Goal: Task Accomplishment & Management: Complete application form

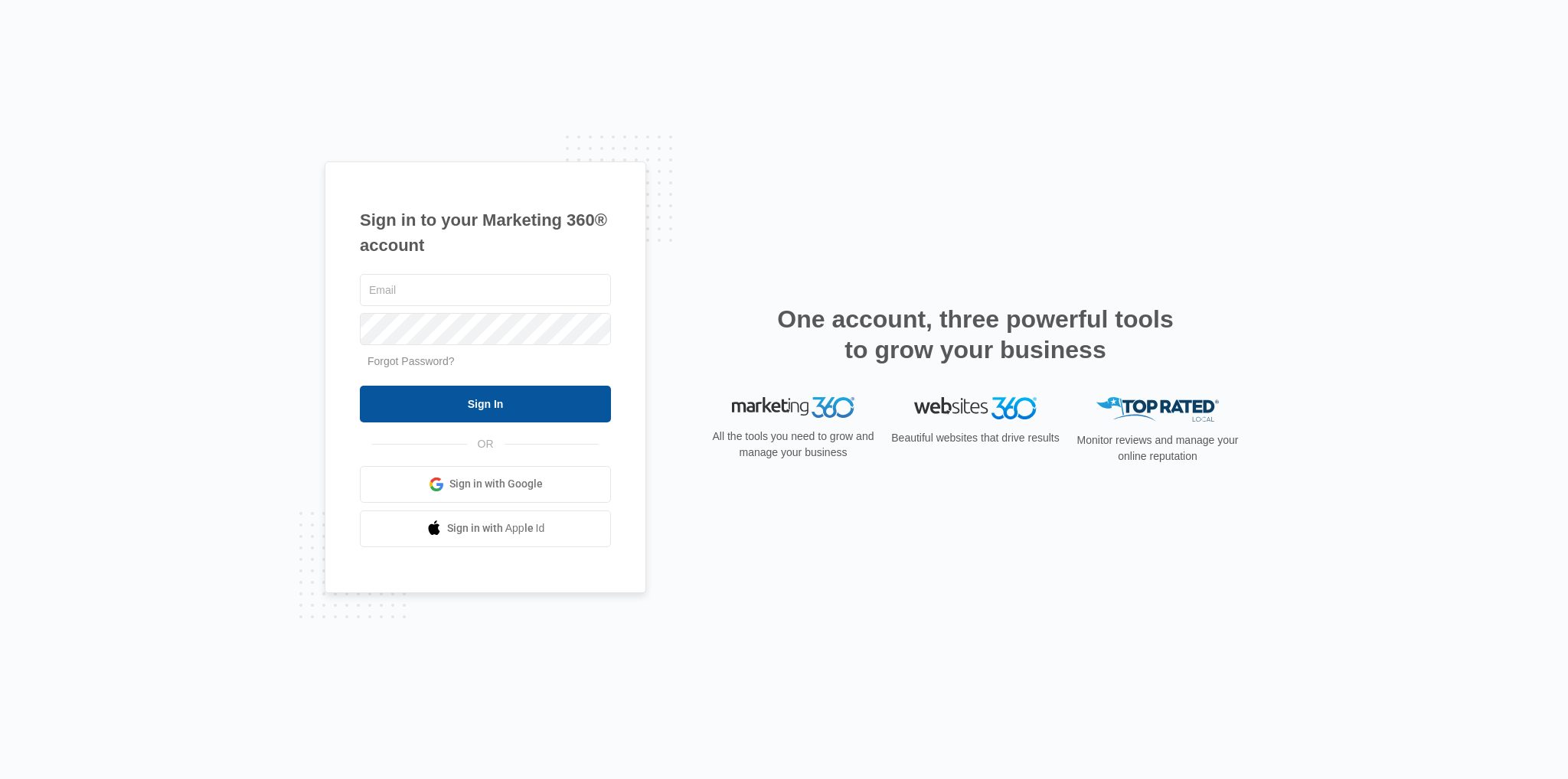
type input "[EMAIL_ADDRESS][DOMAIN_NAME]"
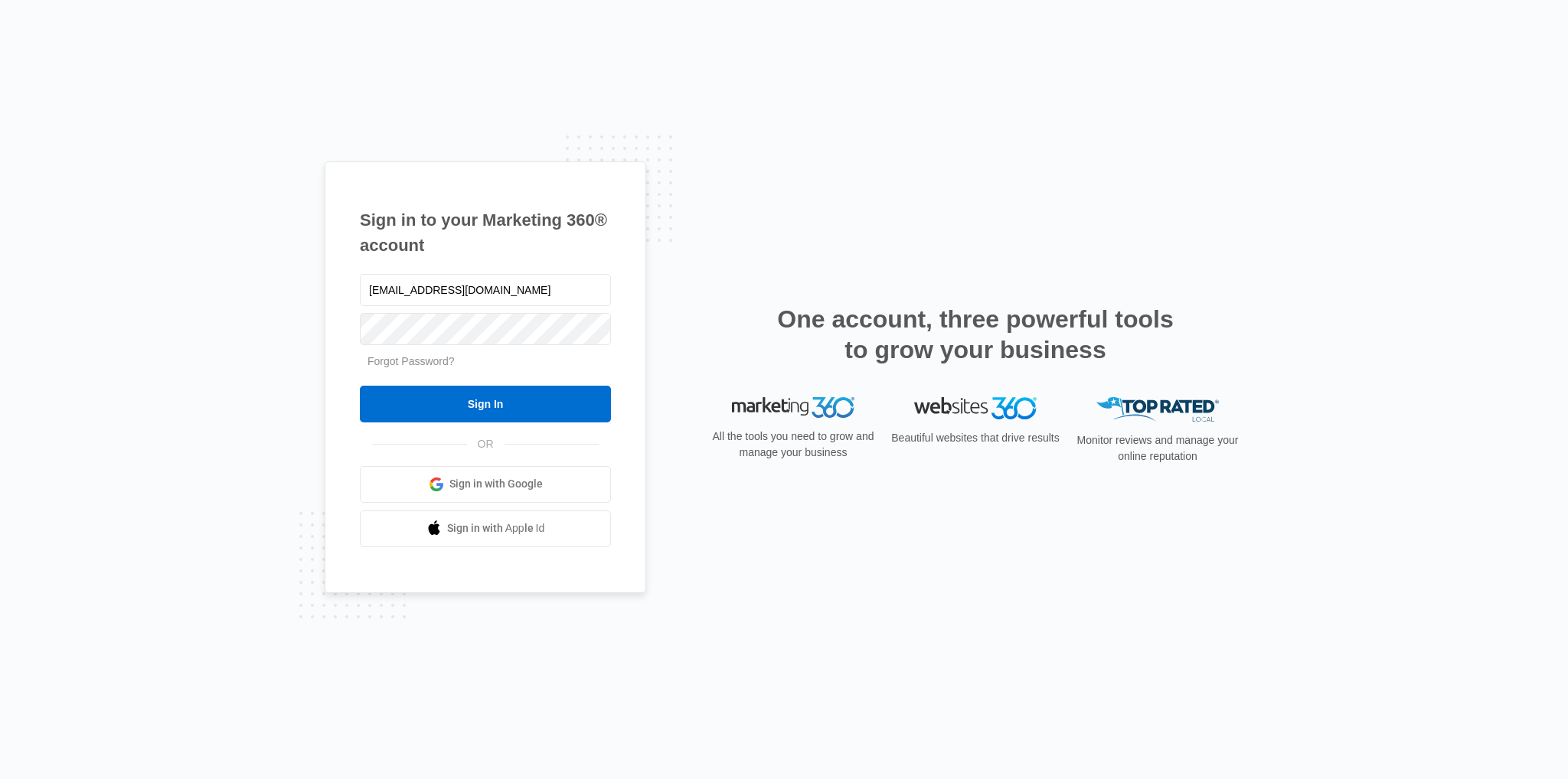
drag, startPoint x: 445, startPoint y: 393, endPoint x: 585, endPoint y: 478, distance: 163.8
click at [448, 395] on input "Sign In" at bounding box center [485, 404] width 251 height 37
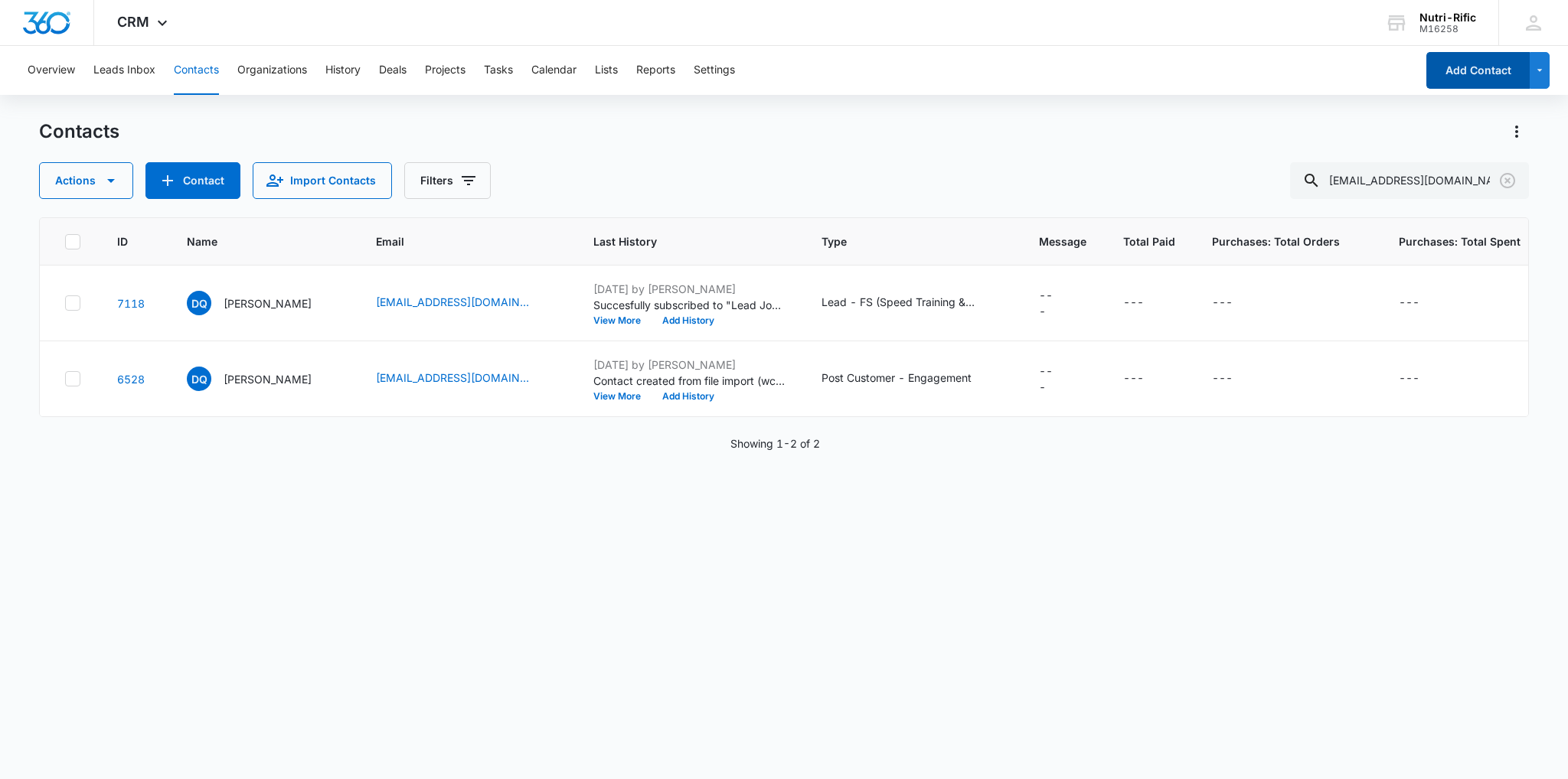
drag, startPoint x: 1468, startPoint y: 72, endPoint x: 1204, endPoint y: 114, distance: 267.3
click at [1219, 110] on div "Overview Leads Inbox Contacts Organizations History Deals Projects Tasks Calend…" at bounding box center [784, 411] width 1568 height 732
click at [1505, 185] on icon "Clear" at bounding box center [1507, 180] width 18 height 18
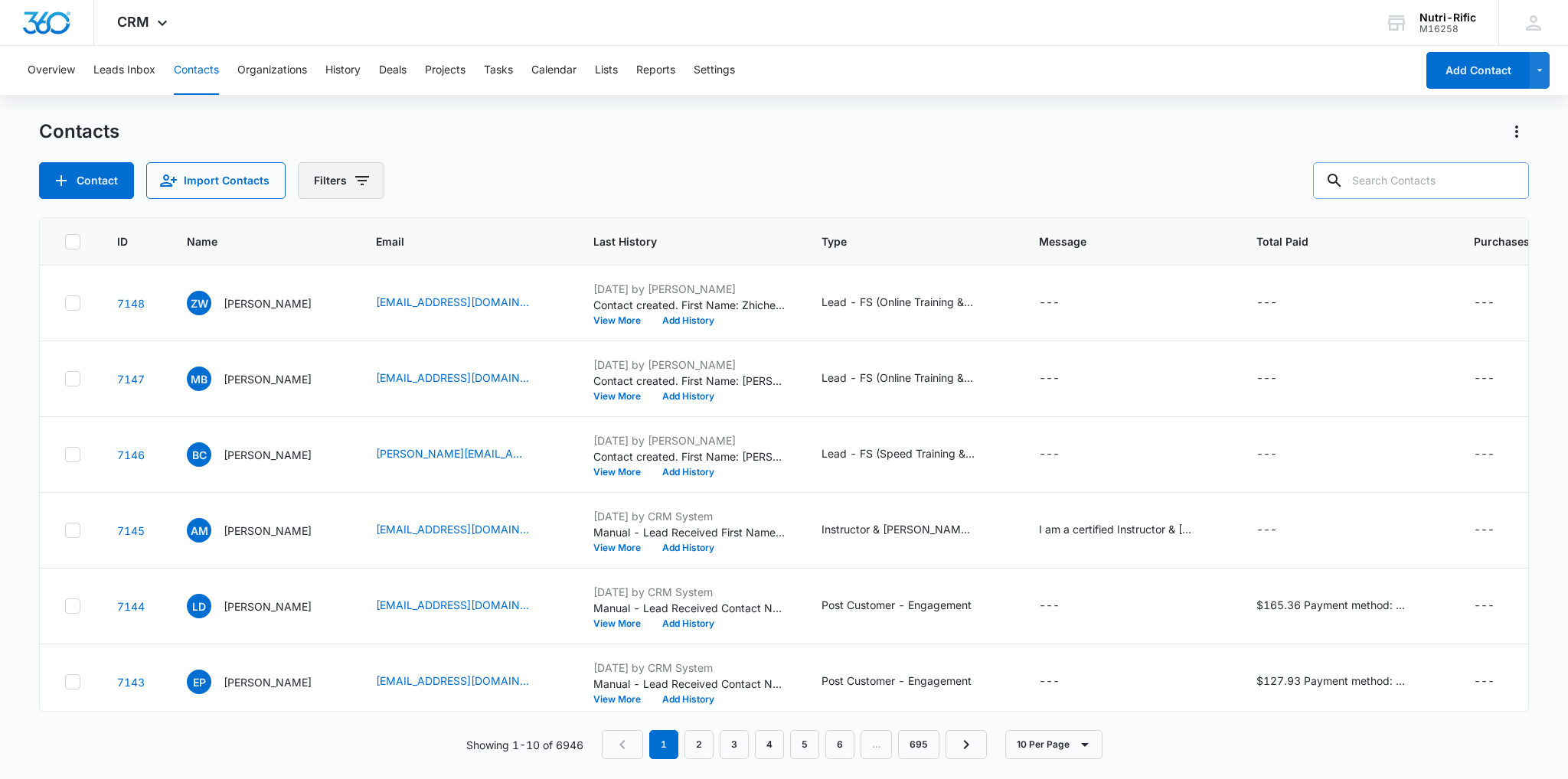
click at [319, 178] on button "Filters" at bounding box center [341, 181] width 86 height 37
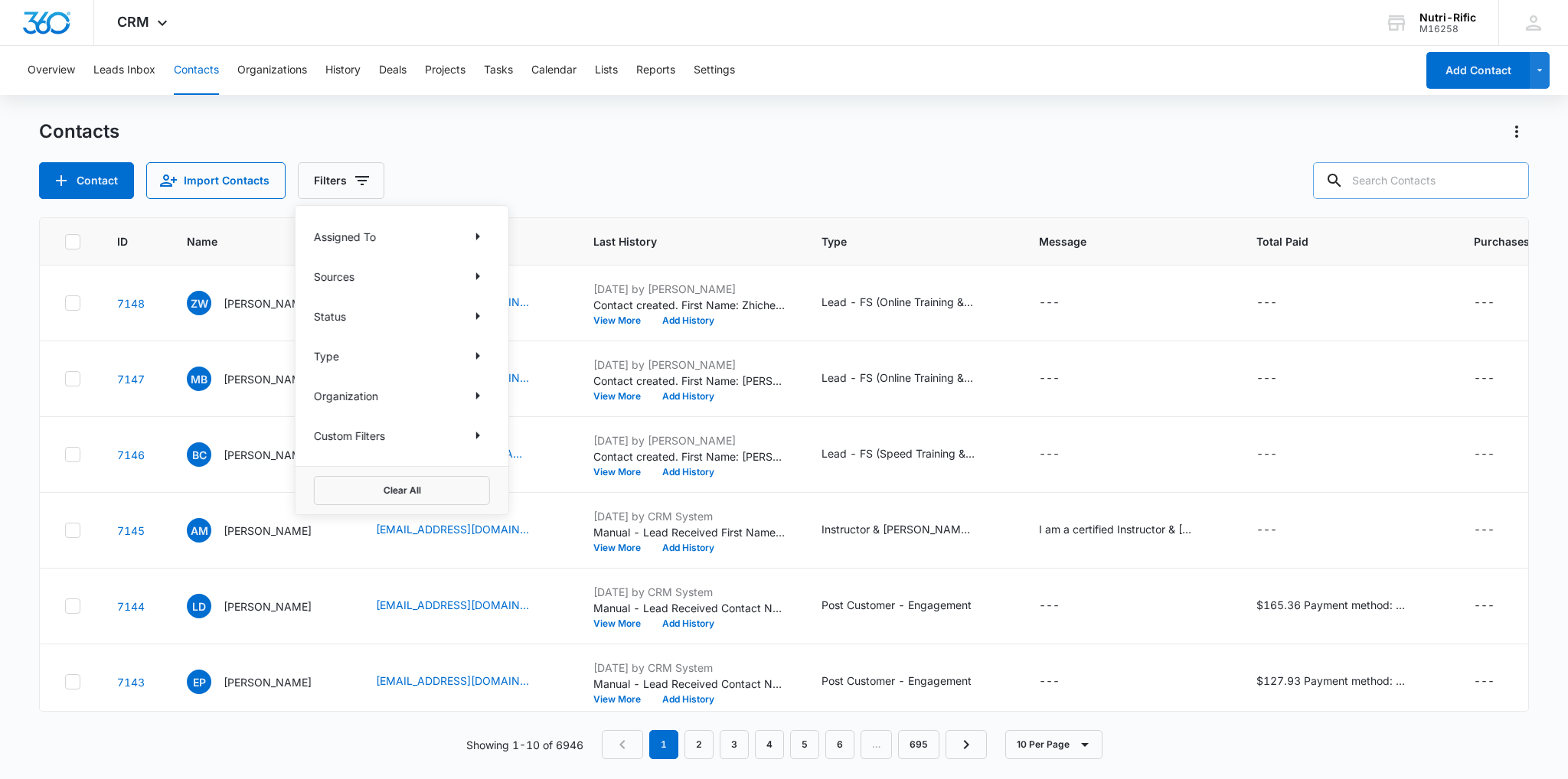
click at [347, 357] on div "Type" at bounding box center [402, 355] width 176 height 24
click at [475, 354] on icon "Show Type filters" at bounding box center [477, 355] width 18 height 18
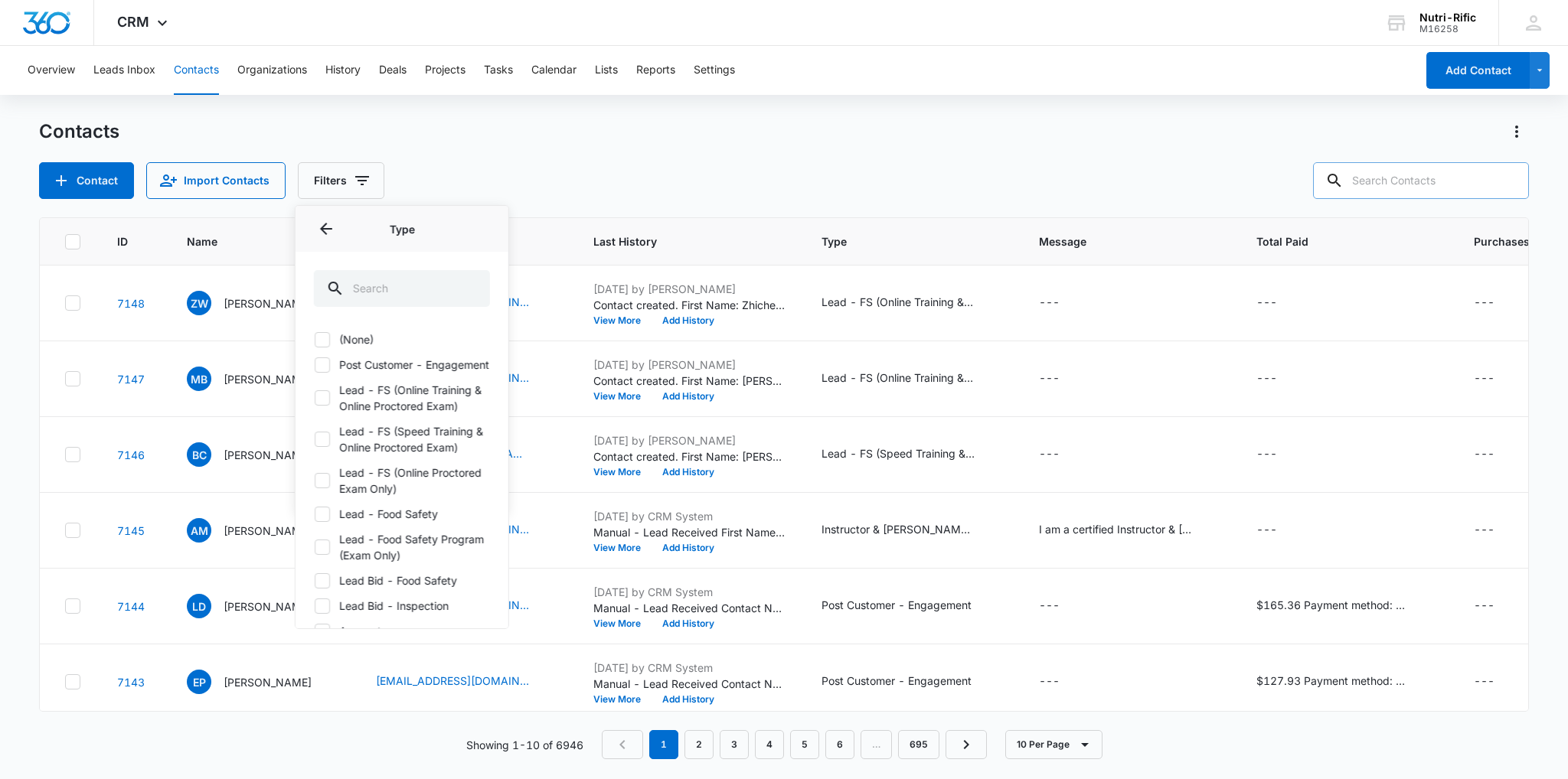
click at [354, 336] on label "(None)" at bounding box center [402, 340] width 176 height 16
click at [315, 339] on input "(None)" at bounding box center [314, 339] width 1 height 1
checkbox input "true"
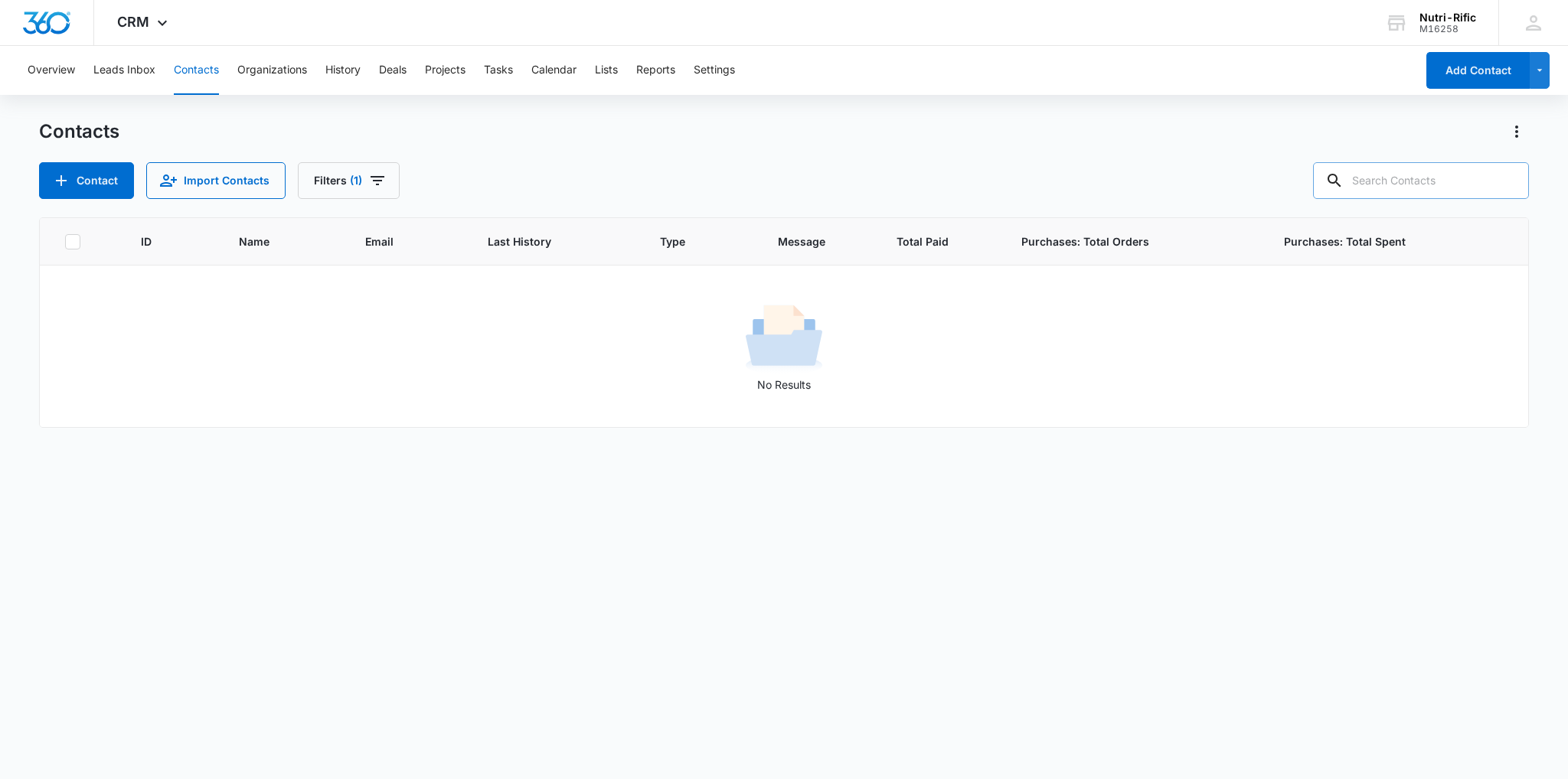
click at [590, 141] on div "Contacts" at bounding box center [784, 131] width 1491 height 24
click at [369, 178] on icon "Filters" at bounding box center [377, 180] width 18 height 18
click at [545, 148] on div "Contacts Contact Import Contacts Filters (1)" at bounding box center [784, 159] width 1491 height 79
click at [372, 181] on icon "Filters" at bounding box center [377, 180] width 18 height 18
click at [365, 356] on icon "Clear" at bounding box center [367, 356] width 12 height 12
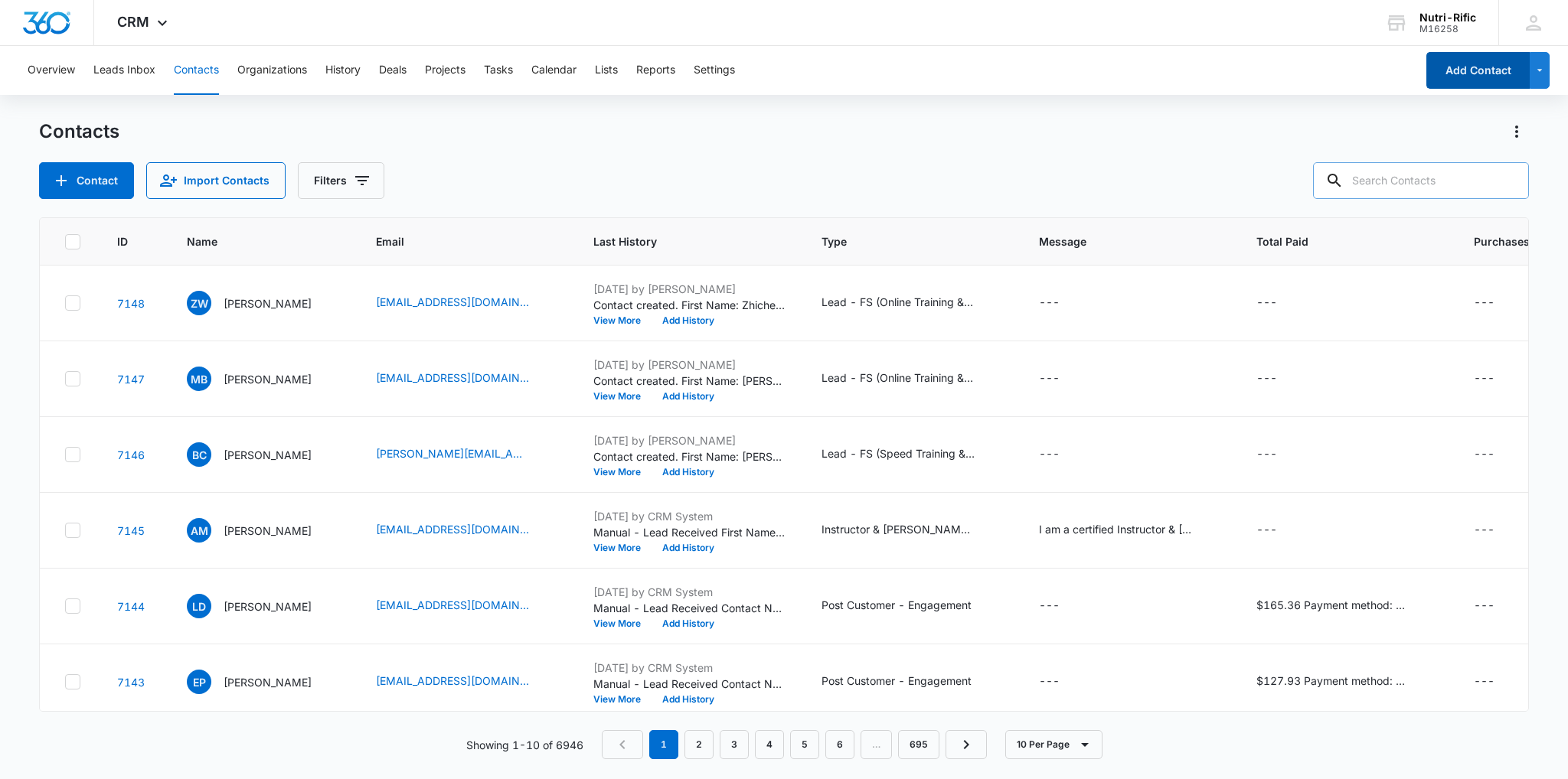
click at [1491, 65] on button "Add Contact" at bounding box center [1478, 71] width 104 height 37
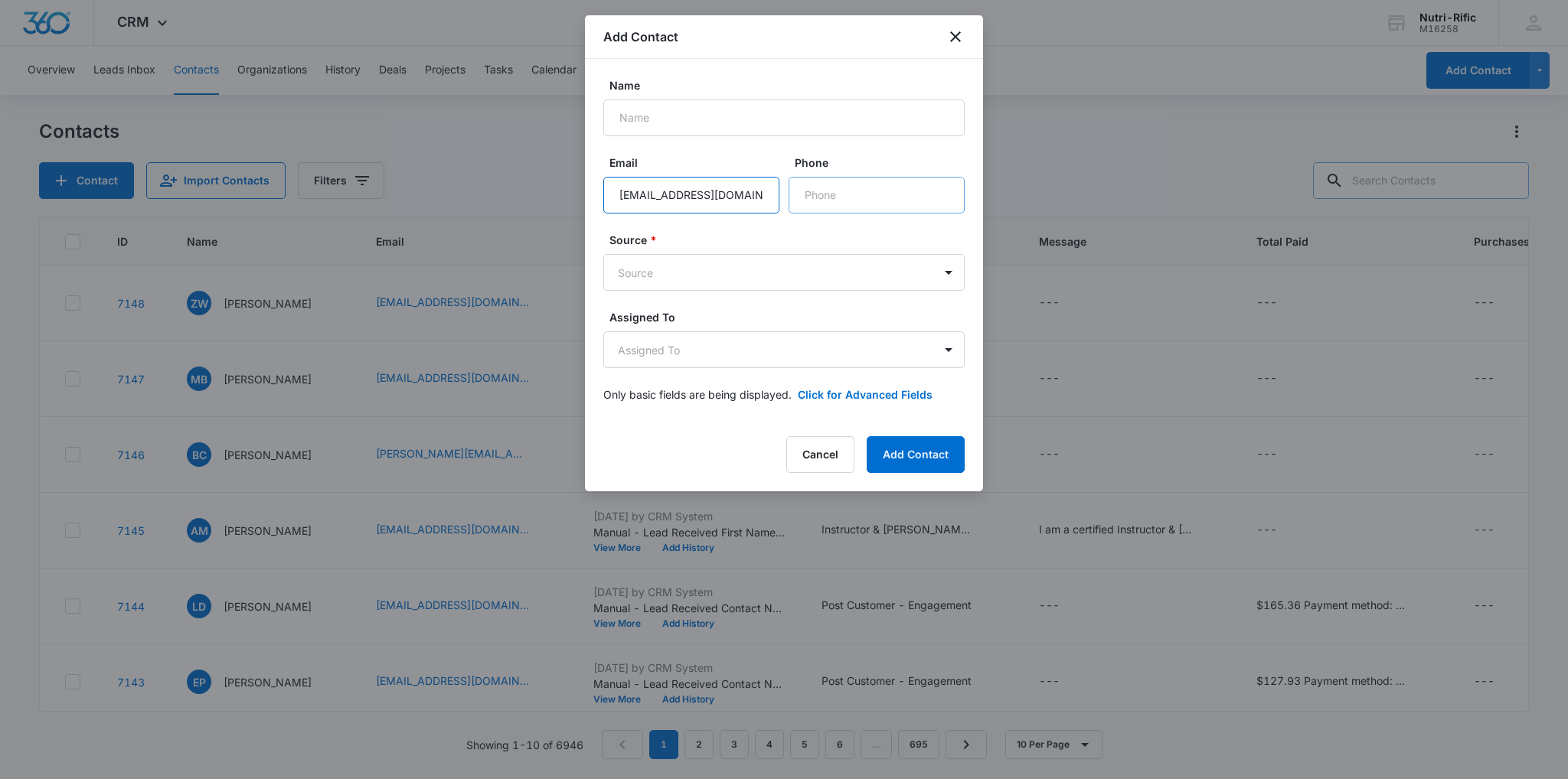
type input "rdunn@orchard.org"
click at [859, 194] on input "Phone" at bounding box center [877, 195] width 176 height 37
click at [862, 194] on input "Phone" at bounding box center [877, 195] width 176 height 37
type input "(317) 713-5712"
type input "ReAnn Dunn"
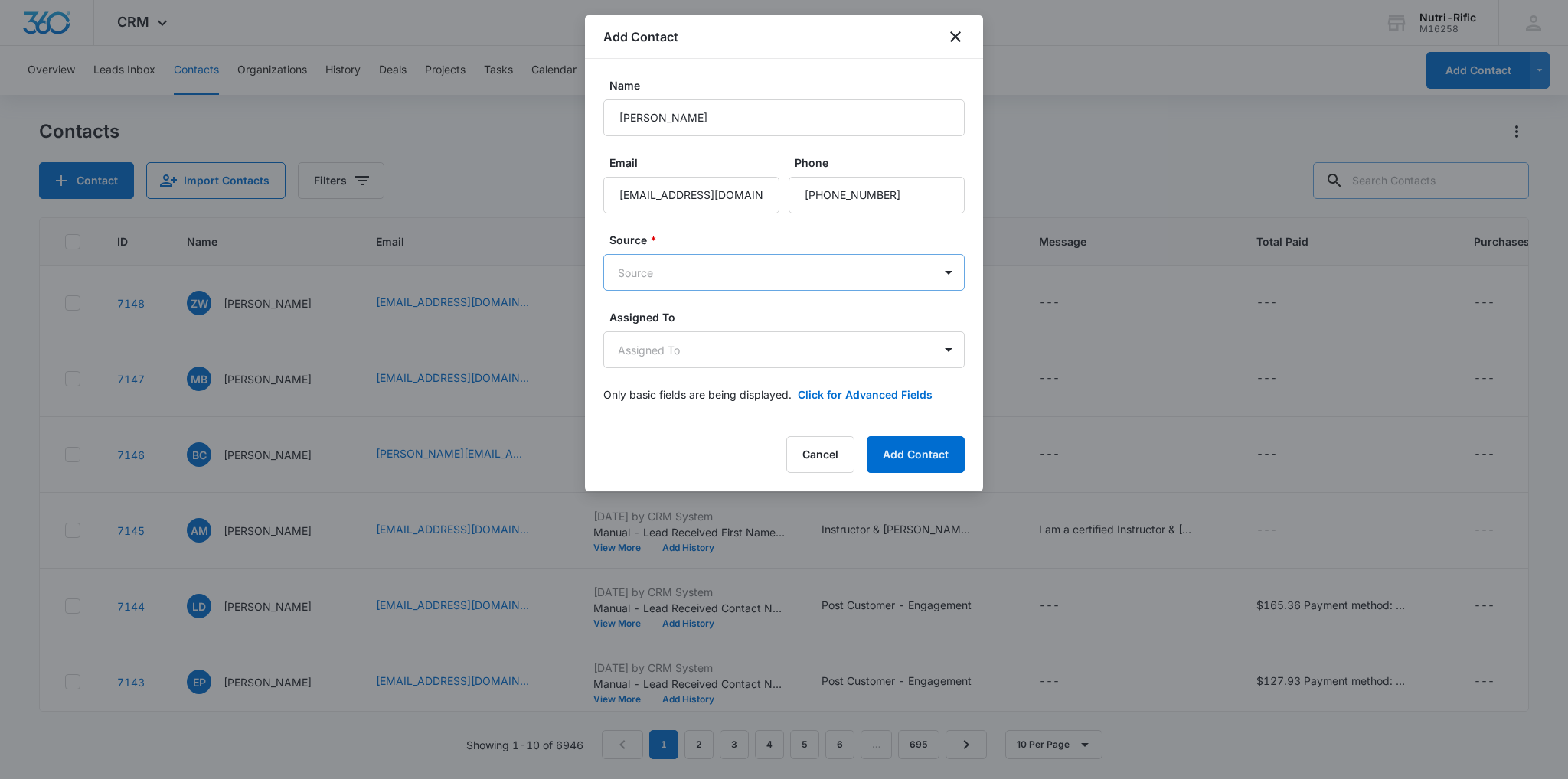
click at [672, 280] on body "CRM Apps Reputation Forms CRM Email Social POS Content Ads Intelligence Files B…" at bounding box center [784, 389] width 1568 height 779
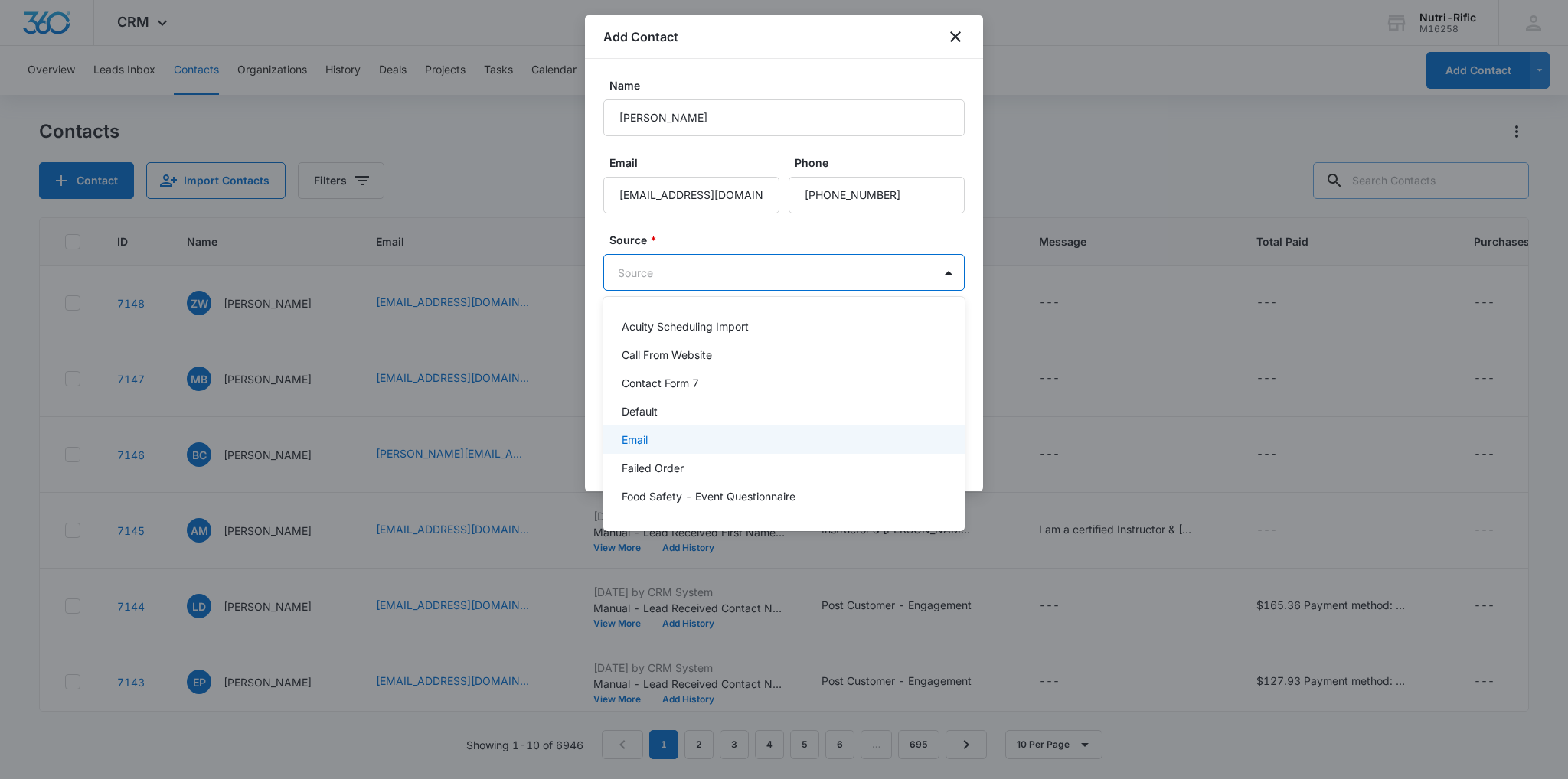
click at [647, 432] on p "Email" at bounding box center [634, 439] width 26 height 16
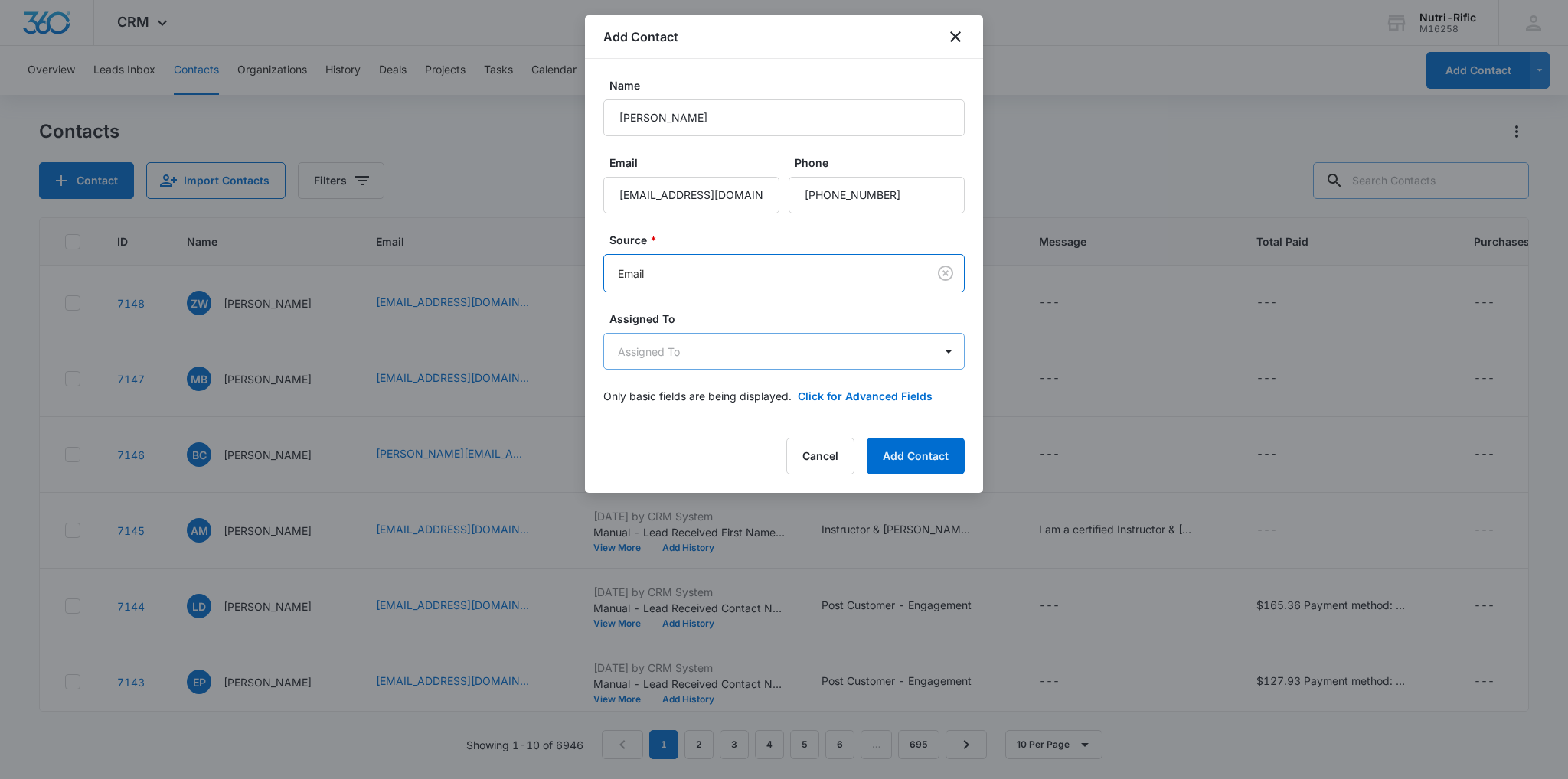
click at [672, 339] on body "CRM Apps Reputation Forms CRM Email Social POS Content Ads Intelligence Files B…" at bounding box center [784, 389] width 1568 height 779
drag, startPoint x: 707, startPoint y: 303, endPoint x: 718, endPoint y: 398, distance: 95.6
click at [708, 310] on div at bounding box center [784, 389] width 1568 height 779
click at [863, 385] on form "Name ReAnn Dunn Email rdunn@orchard.org Phone Source * Email Assigned To Assign…" at bounding box center [783, 250] width 361 height 345
click at [859, 394] on button "Click for Advanced Fields" at bounding box center [864, 396] width 135 height 16
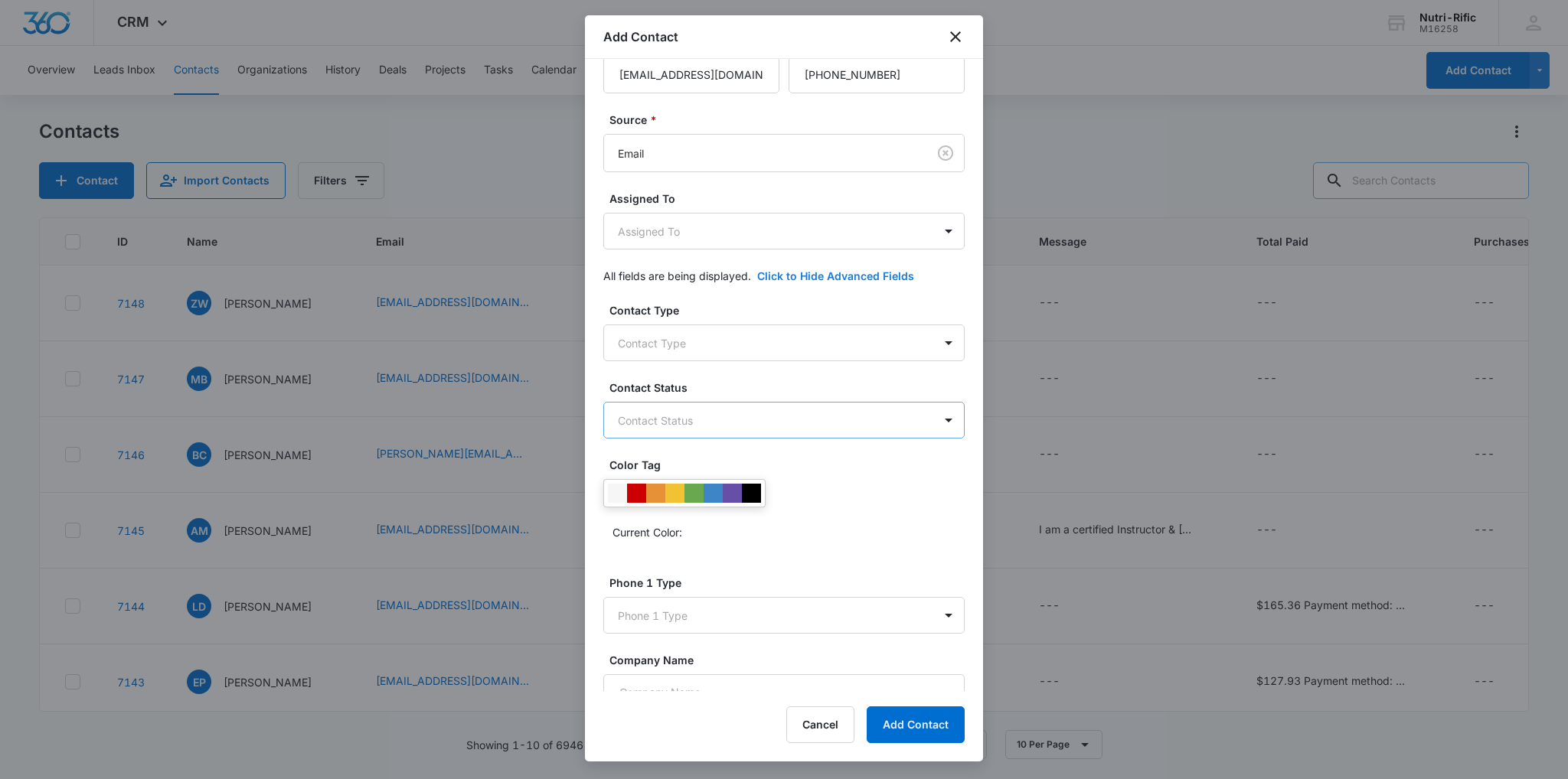
scroll to position [153, 0]
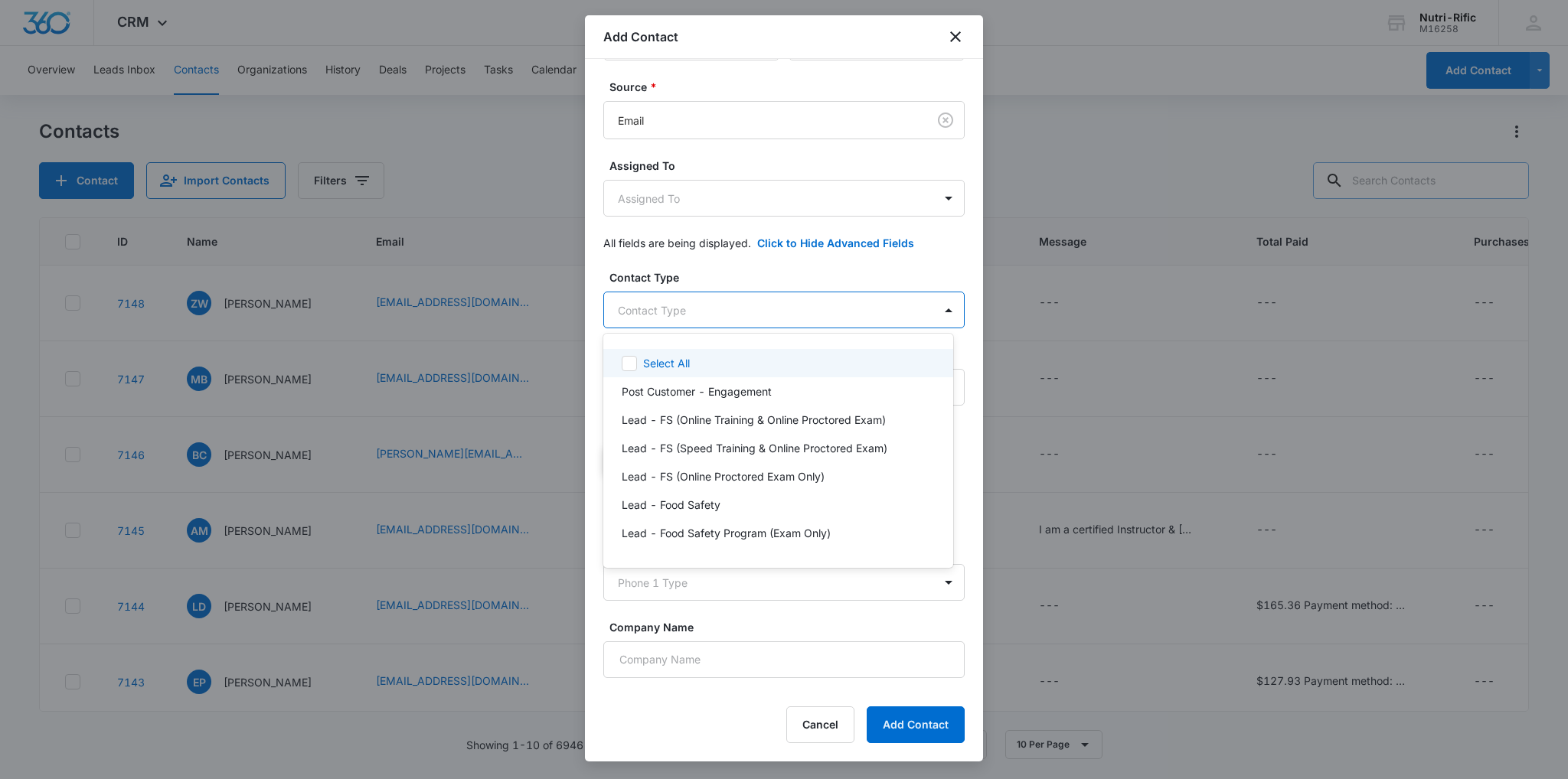
click at [664, 307] on body "CRM Apps Reputation Forms CRM Email Social POS Content Ads Intelligence Files B…" at bounding box center [784, 389] width 1568 height 779
click at [648, 383] on p "Post Customer - Engagement" at bounding box center [696, 391] width 150 height 16
click at [782, 311] on div at bounding box center [784, 389] width 1568 height 779
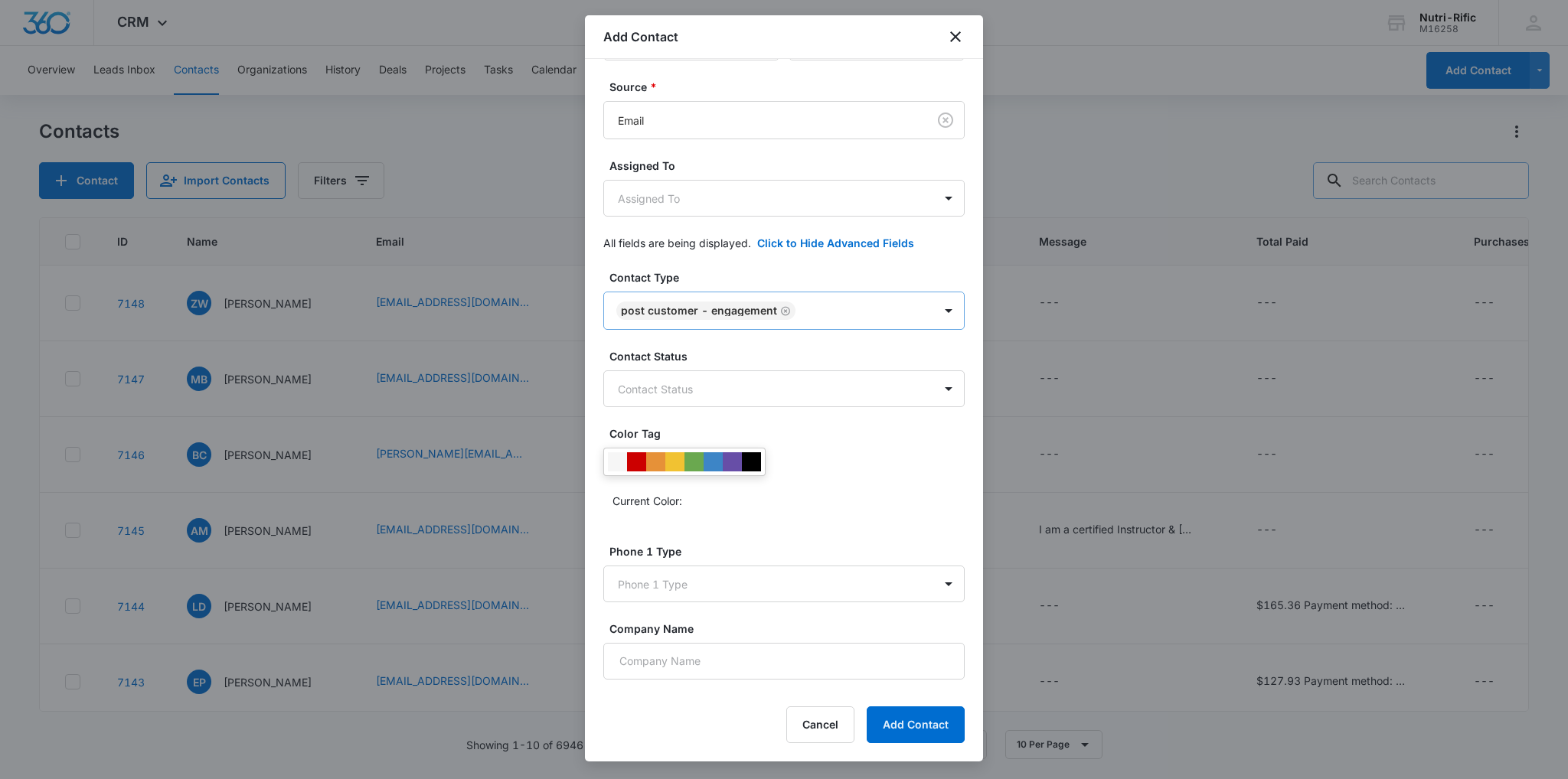
click at [784, 309] on icon "Remove Post Customer - Engagement" at bounding box center [785, 312] width 11 height 12
click at [749, 308] on body "CRM Apps Reputation Forms CRM Email Social POS Content Ads Intelligence Files B…" at bounding box center [784, 389] width 1568 height 779
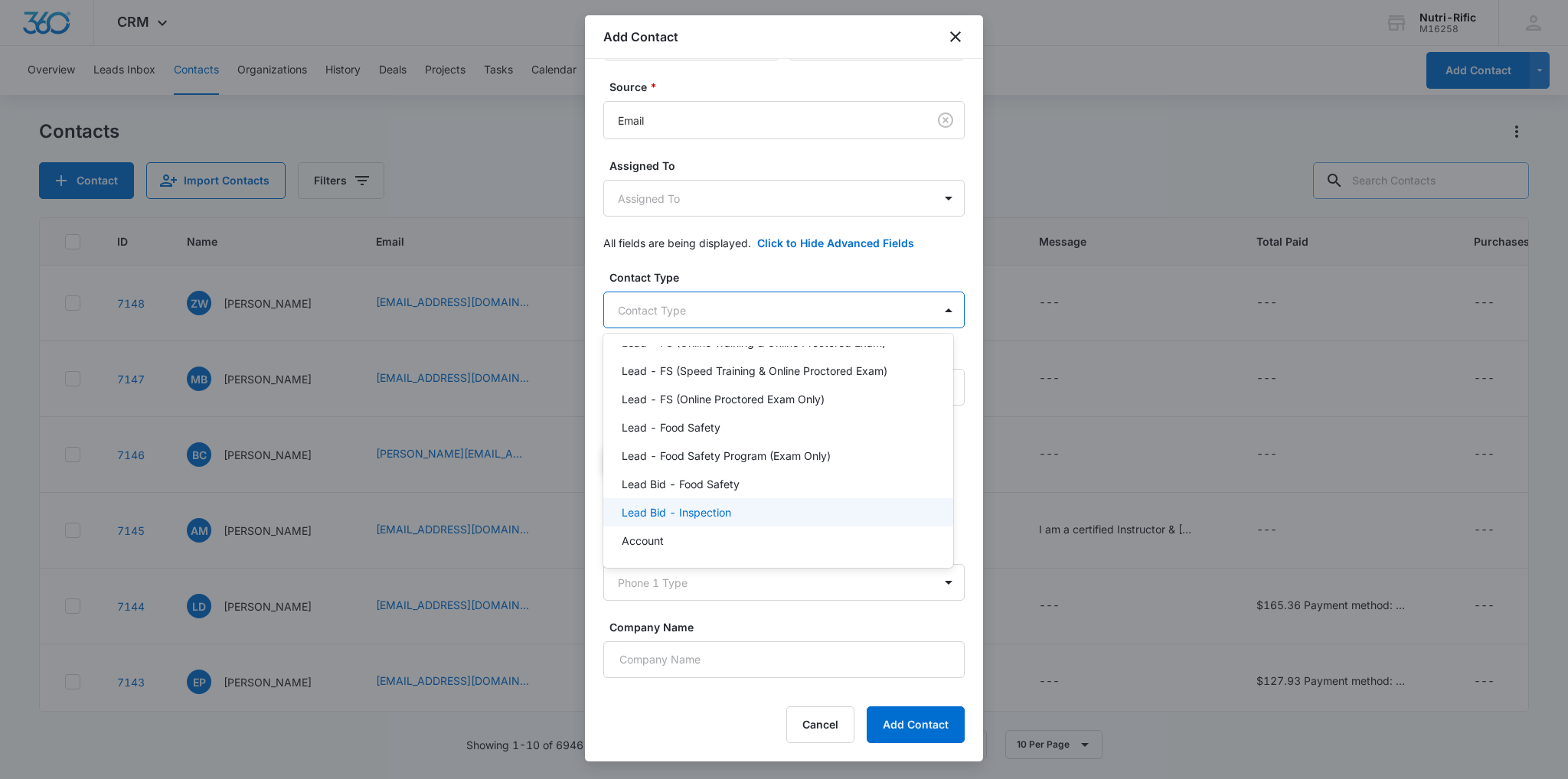
scroll to position [0, 0]
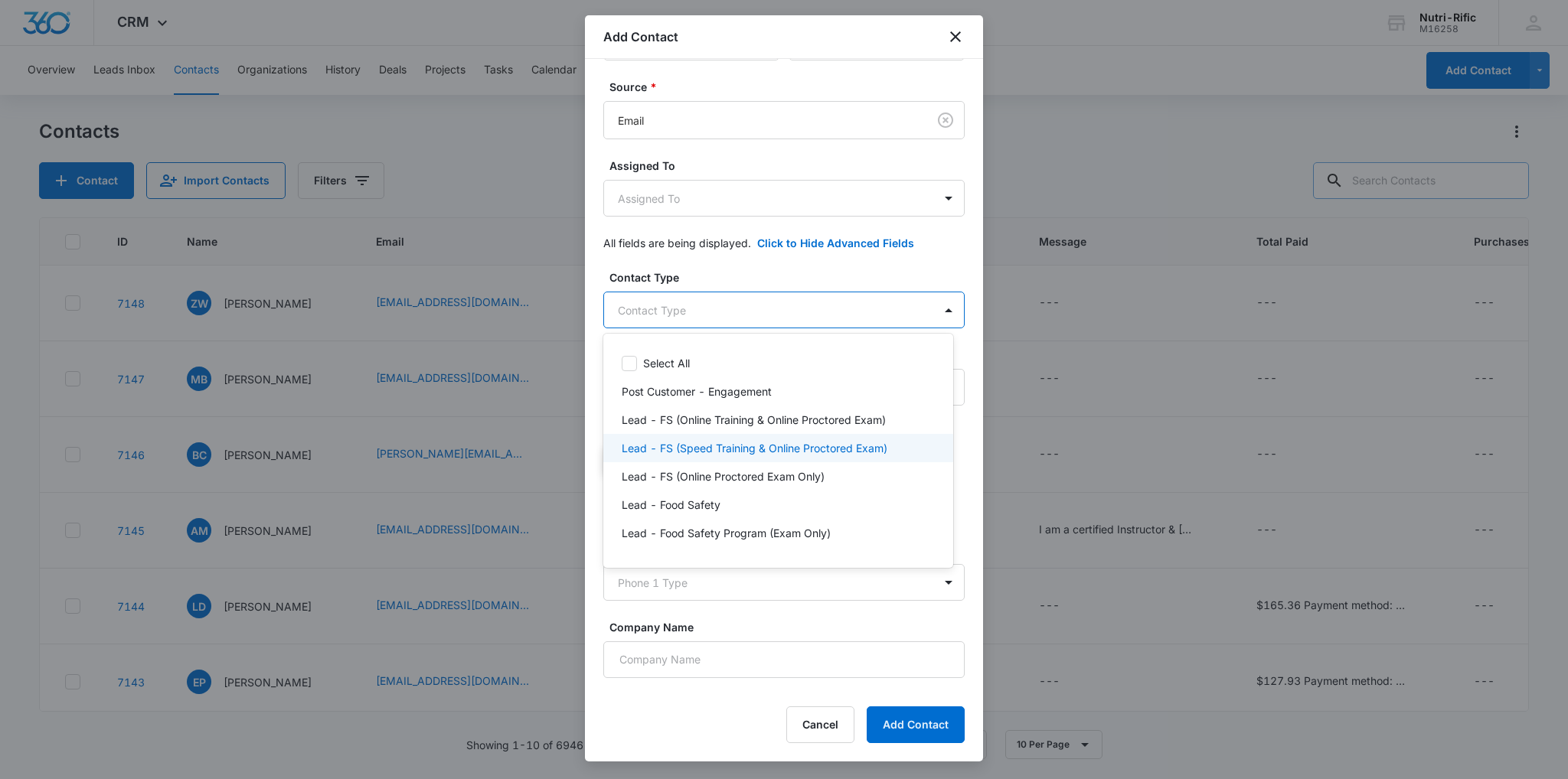
drag, startPoint x: 702, startPoint y: 431, endPoint x: 692, endPoint y: 440, distance: 13.5
click at [693, 440] on div "Select All Post Customer - Engagement Lead - FS (Online Training & Online Proct…" at bounding box center [778, 451] width 350 height 210
click at [692, 440] on p "Lead - FS (Speed Training & Online Proctored Exam)" at bounding box center [754, 448] width 266 height 16
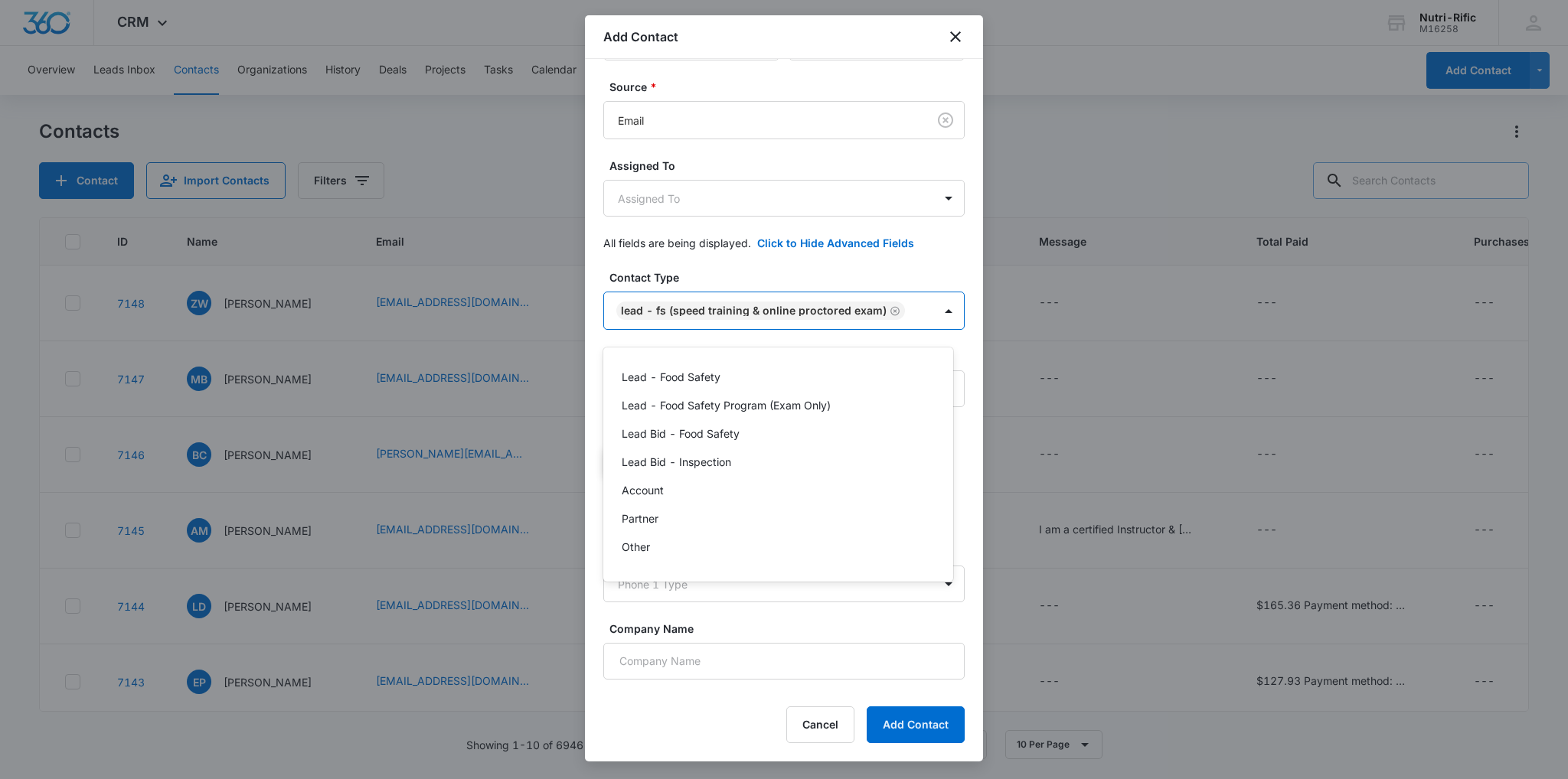
scroll to position [153, 0]
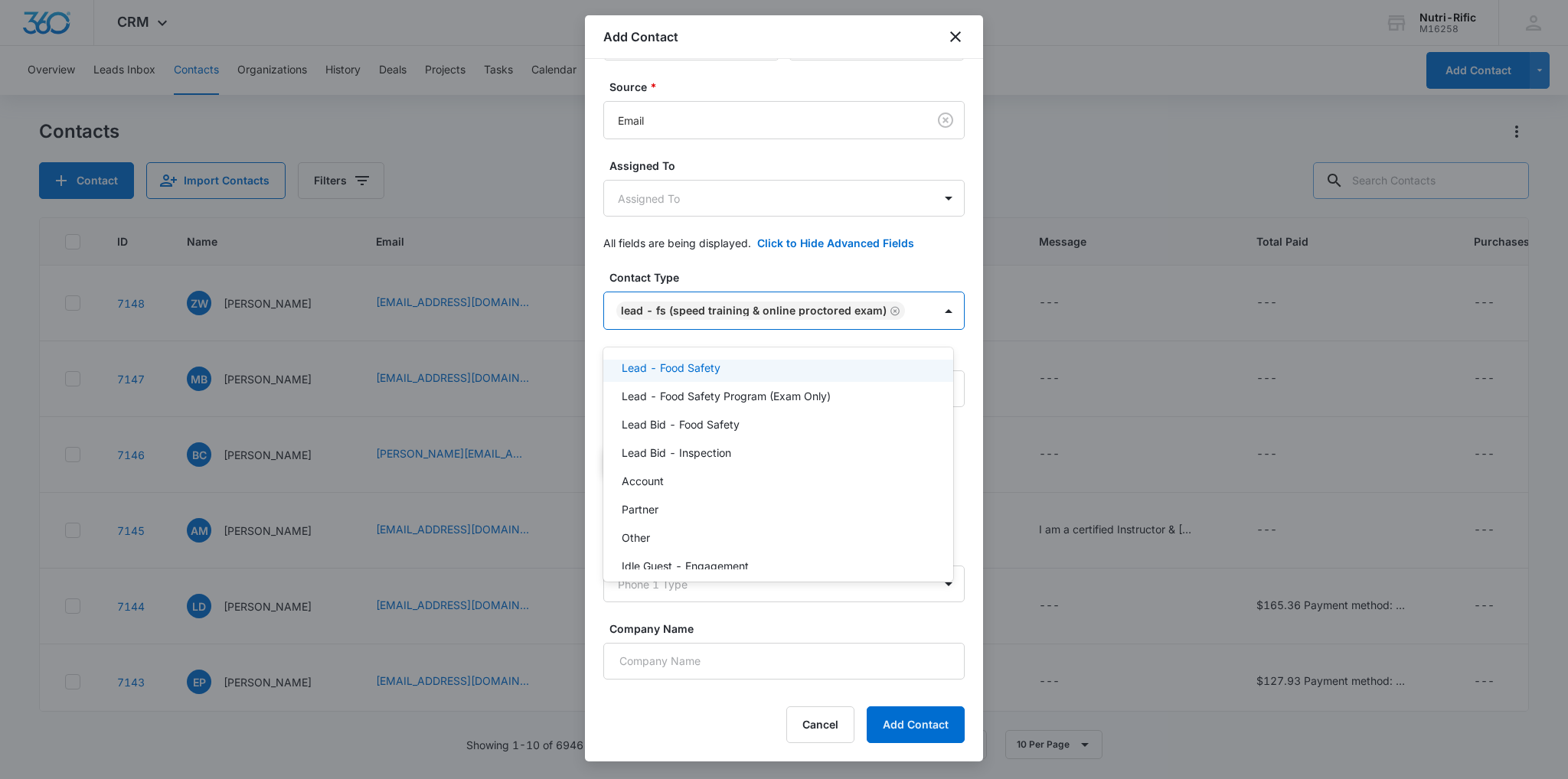
click at [739, 274] on div at bounding box center [784, 389] width 1568 height 779
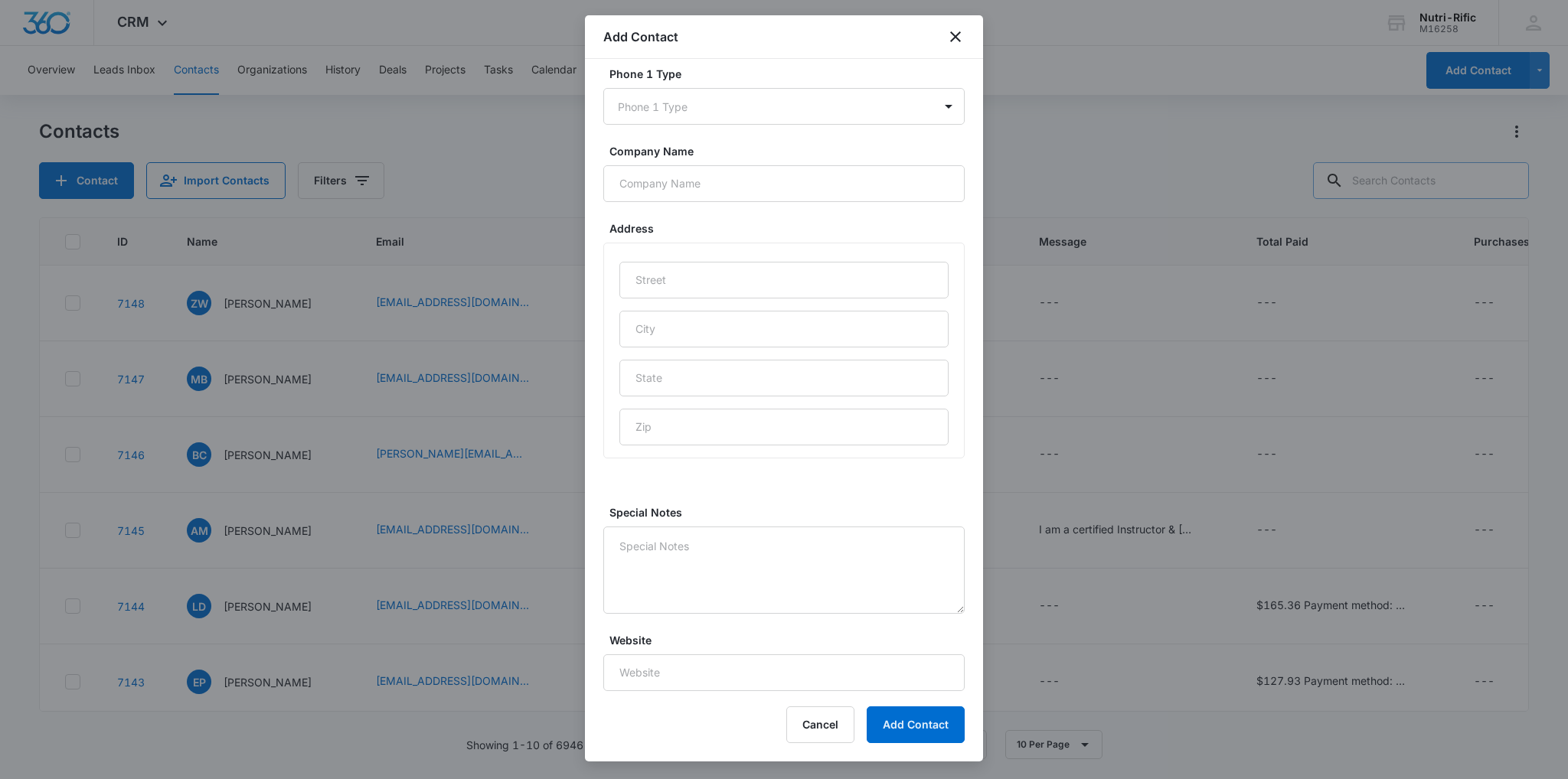
scroll to position [642, 0]
click at [747, 588] on textarea "Special Notes" at bounding box center [783, 570] width 361 height 87
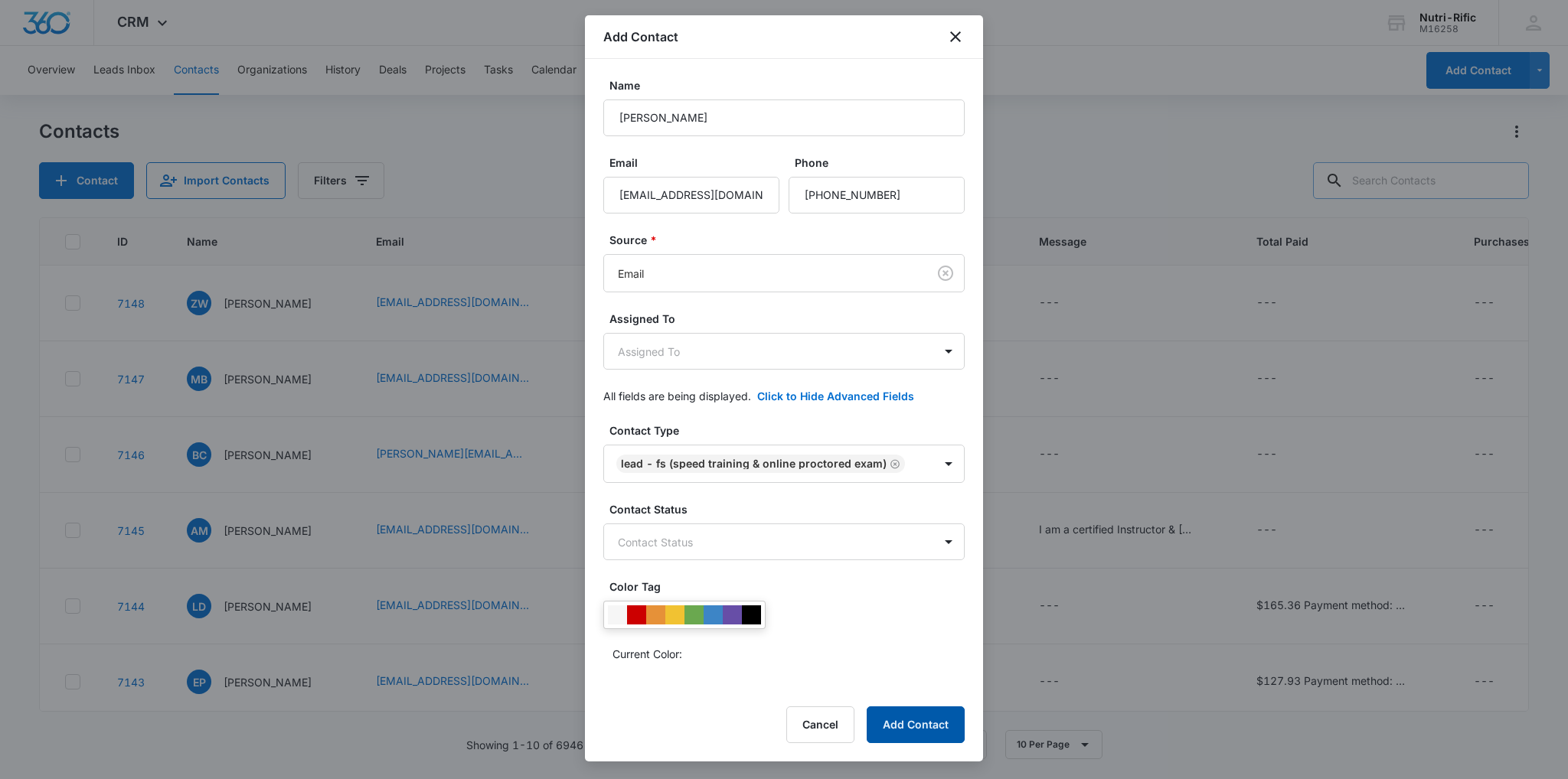
type textarea "On Mon, Oct 6, 2025 at 2:22 PM ReAnn Dunn <rdunn@orchard.org> wrote: Hello, I w…"
drag, startPoint x: 904, startPoint y: 720, endPoint x: 995, endPoint y: 671, distance: 103.4
click at [904, 720] on button "Add Contact" at bounding box center [916, 725] width 98 height 37
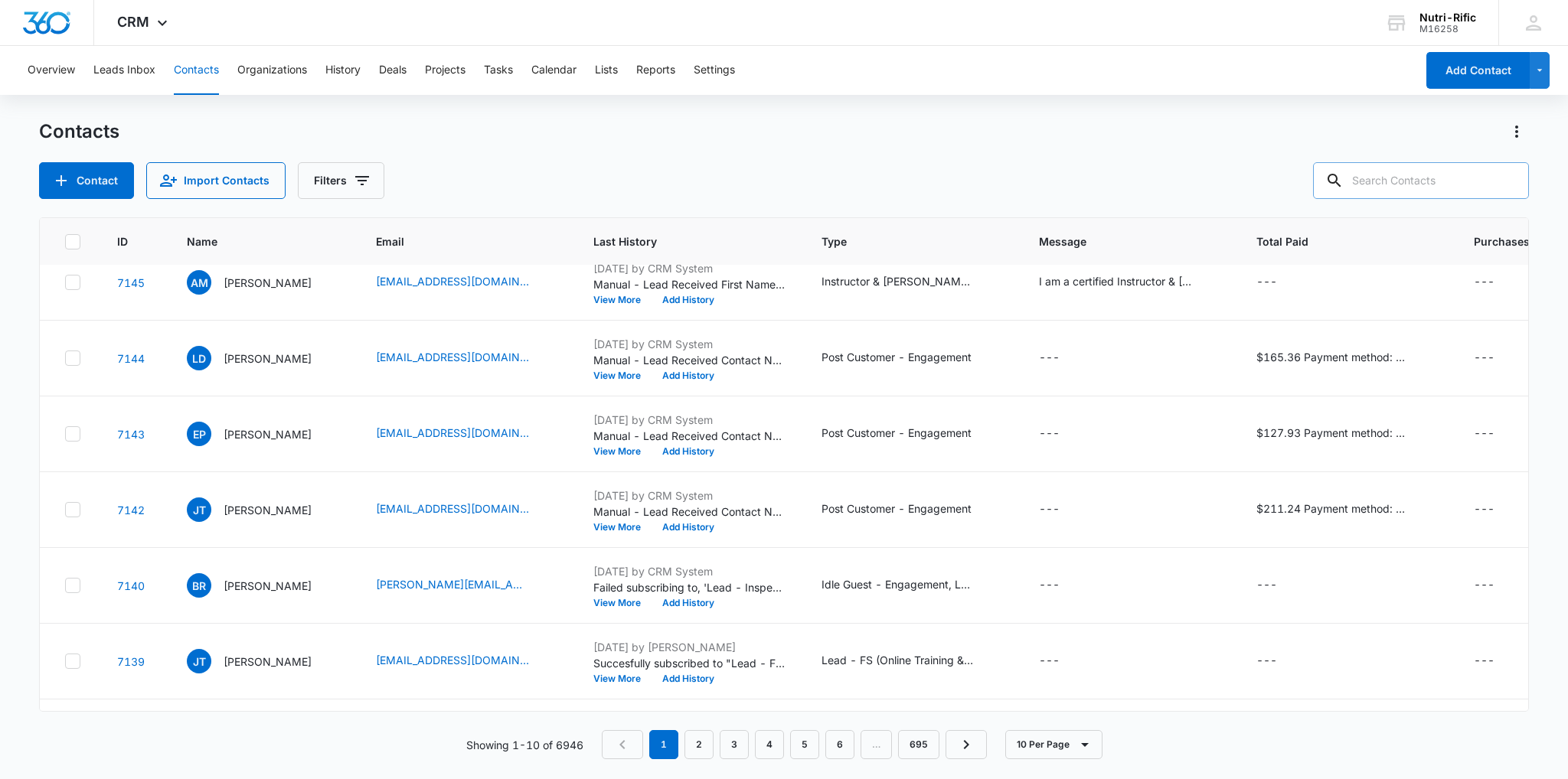
scroll to position [245, 0]
